Goal: Information Seeking & Learning: Compare options

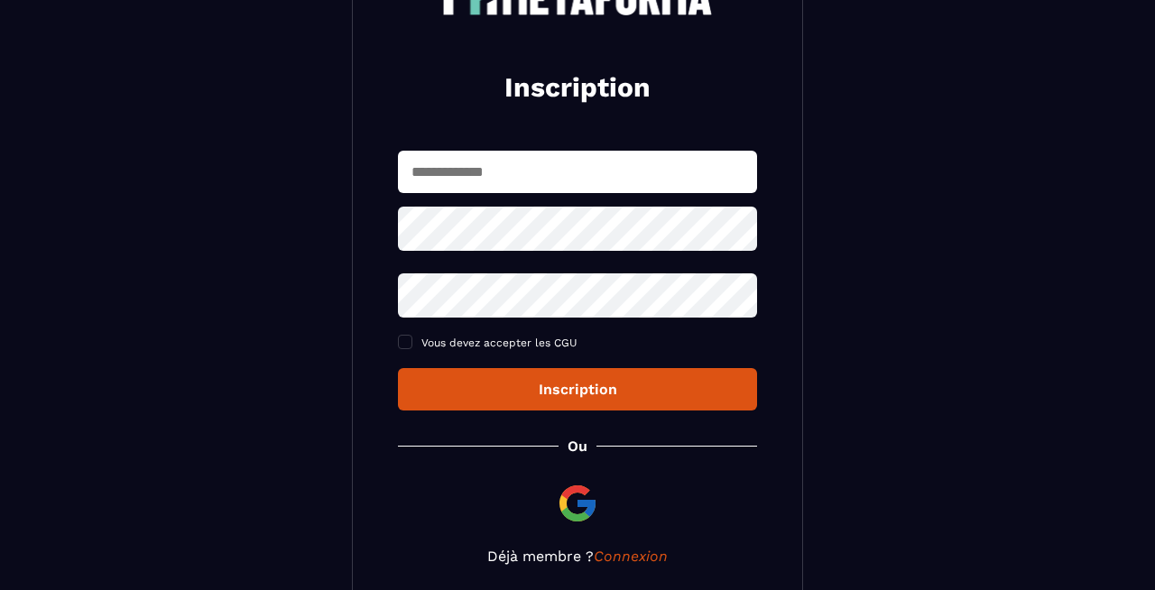
scroll to position [176, 0]
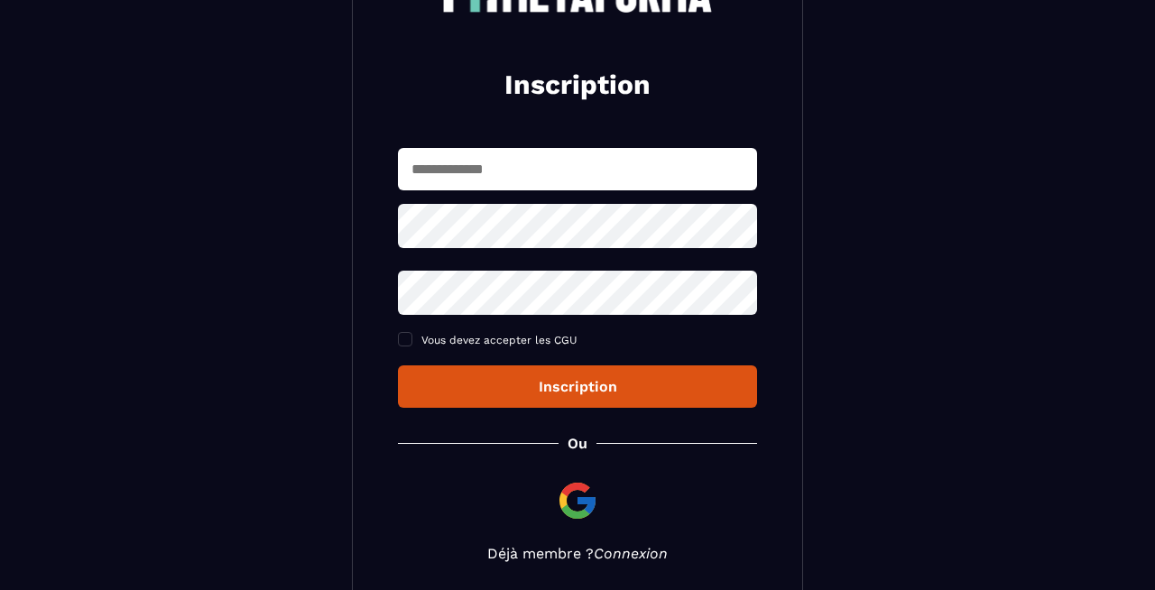
click at [615, 559] on link "Connexion" at bounding box center [631, 553] width 74 height 17
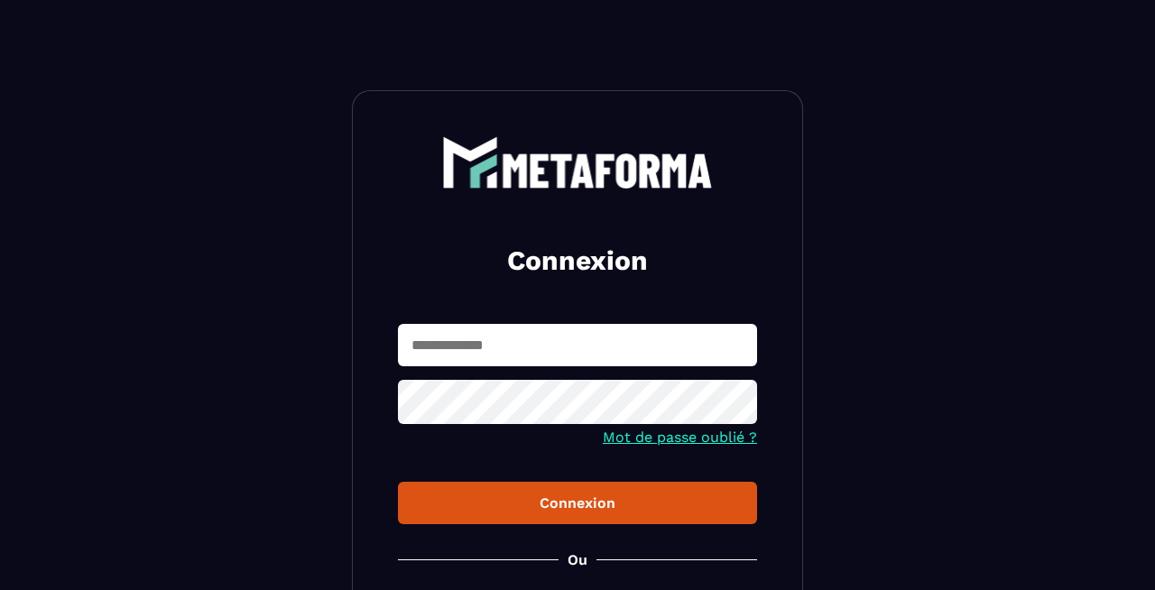
type input "**********"
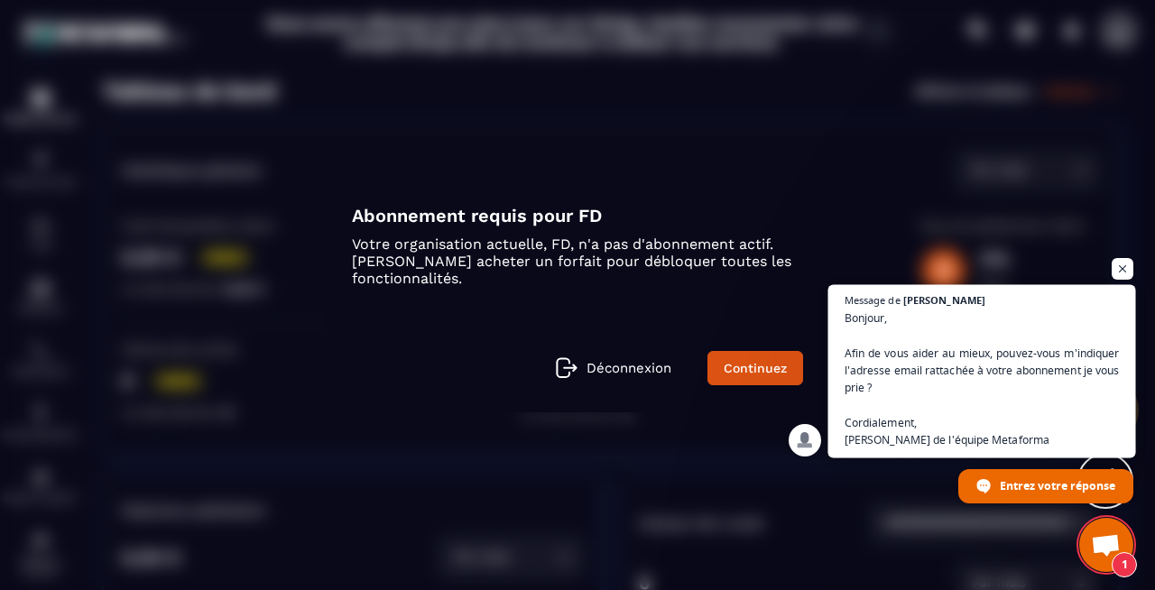
click at [990, 420] on span "Bonjour, Afin de vous aider au mieux, pouvez-vous m'indiquer l'adresse email ra…" at bounding box center [982, 379] width 275 height 139
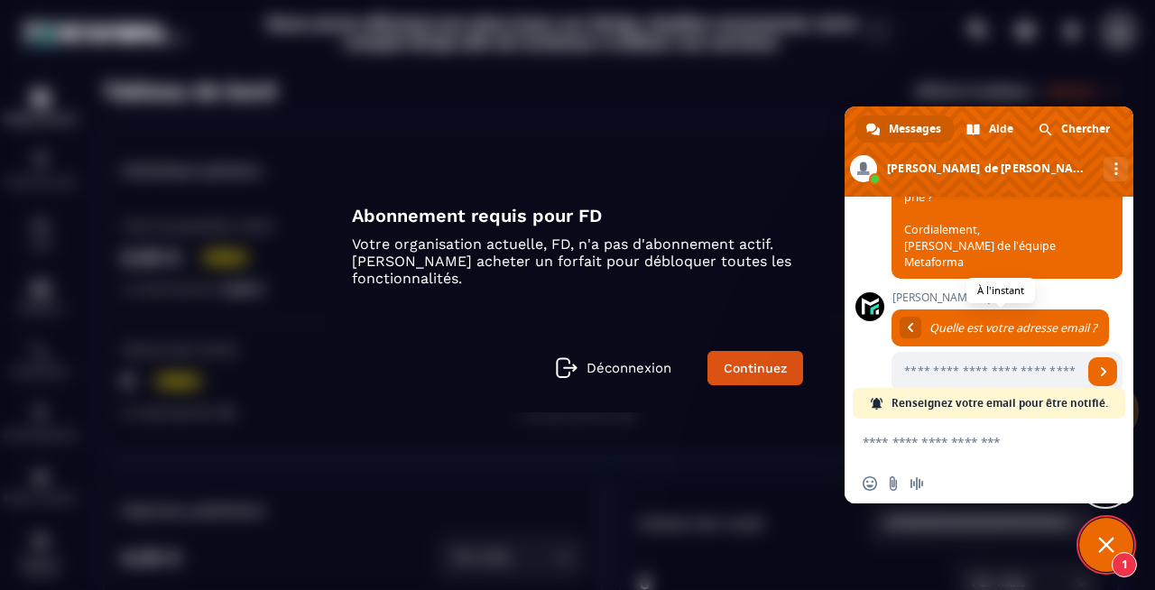
scroll to position [612, 0]
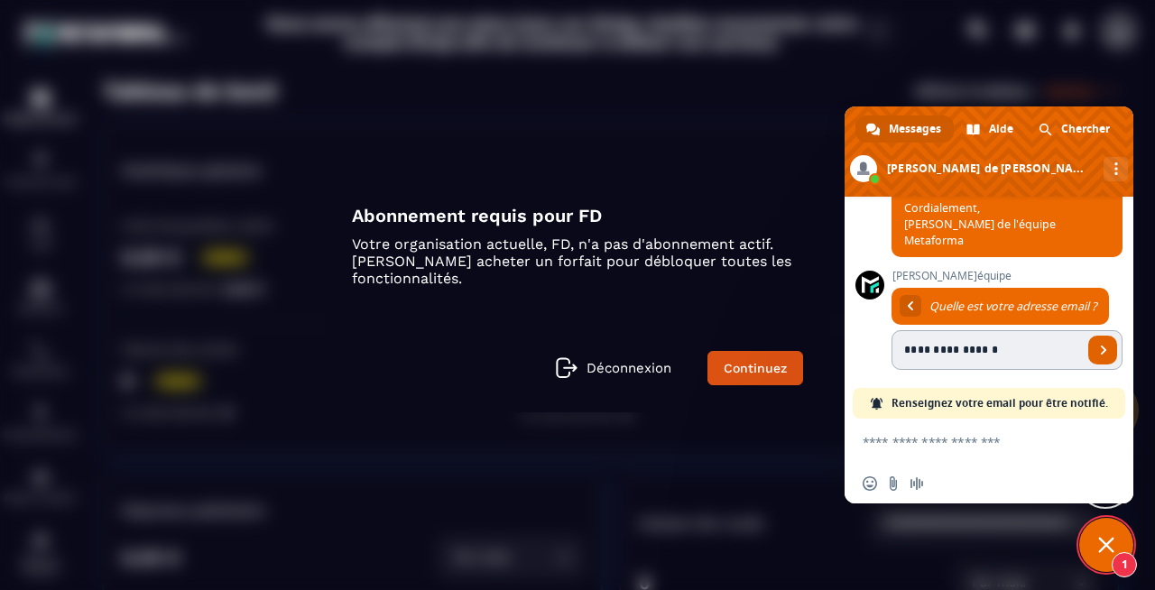
type input "**********"
click at [1104, 346] on span "Envoyer" at bounding box center [1103, 350] width 9 height 9
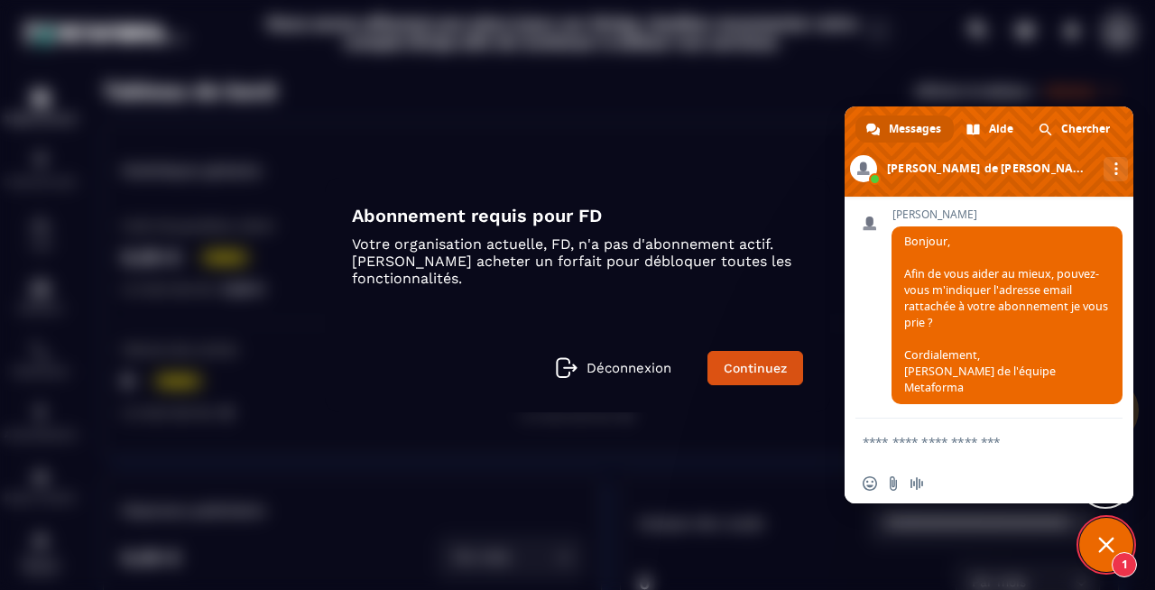
click at [732, 88] on div "Modal window" at bounding box center [577, 295] width 1155 height 590
click at [726, 369] on link "Continuez" at bounding box center [755, 368] width 96 height 34
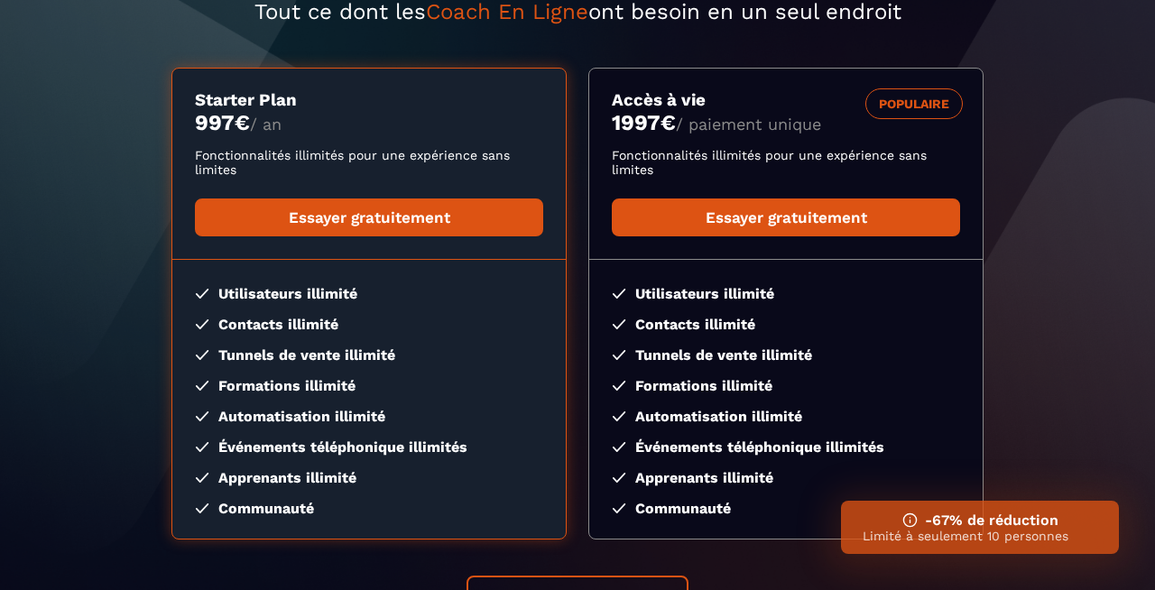
scroll to position [398, 0]
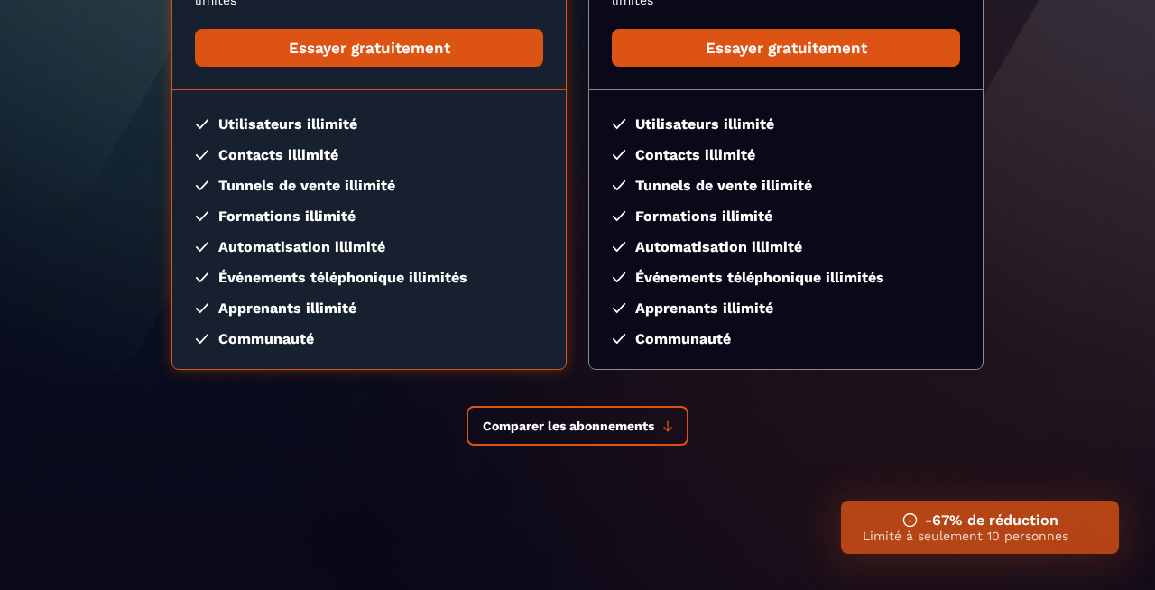
click at [907, 514] on img at bounding box center [909, 520] width 15 height 15
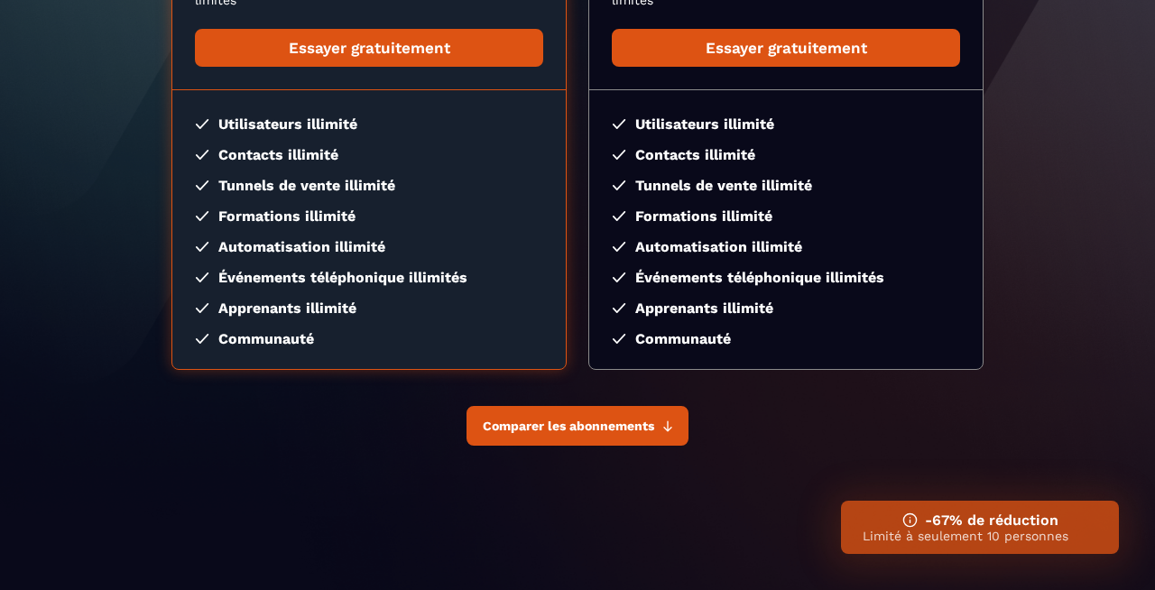
click at [611, 435] on button "Comparer les abonnements" at bounding box center [578, 426] width 222 height 40
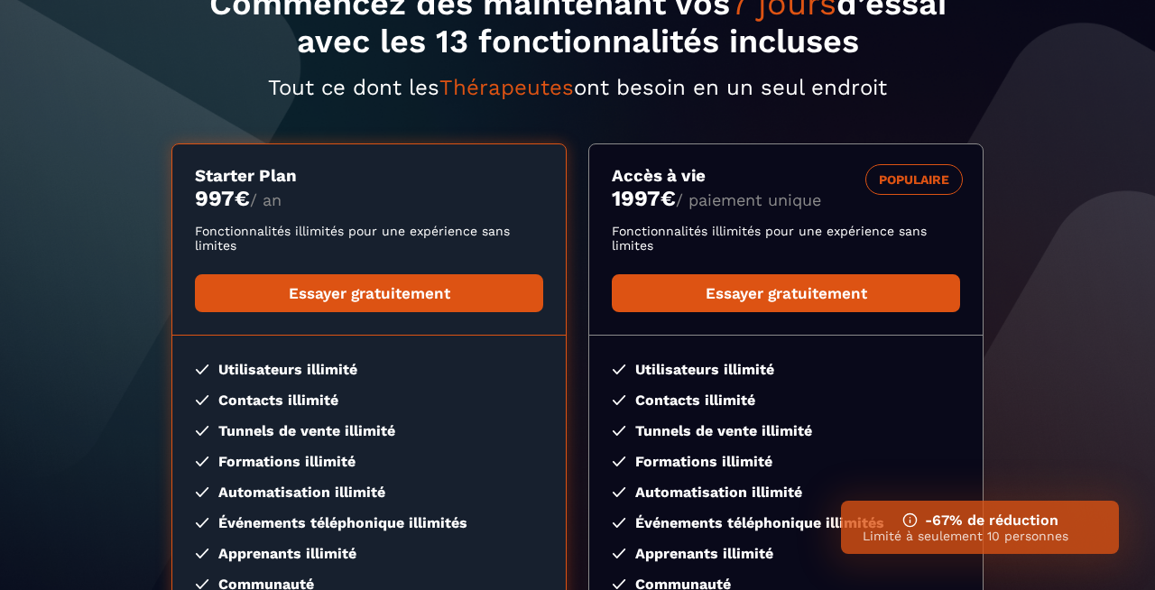
scroll to position [0, 0]
